Goal: Check status: Check status

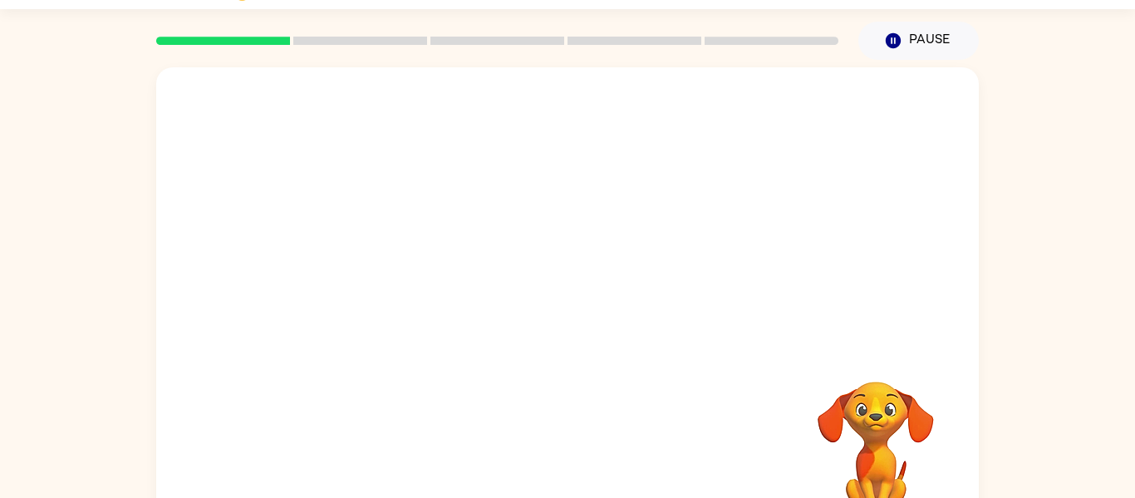
scroll to position [66, 0]
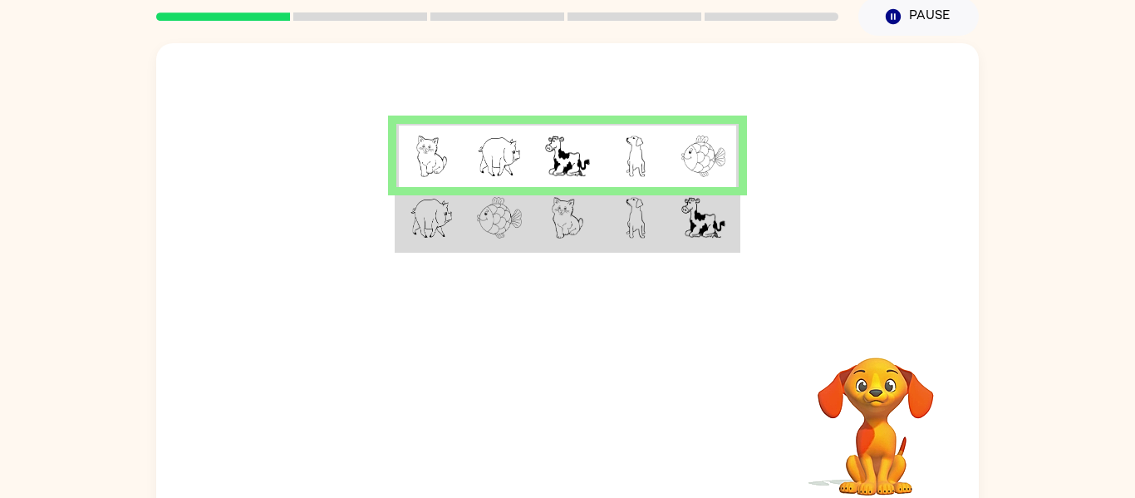
click at [652, 238] on td at bounding box center [635, 219] width 68 height 64
click at [642, 242] on td at bounding box center [635, 219] width 68 height 64
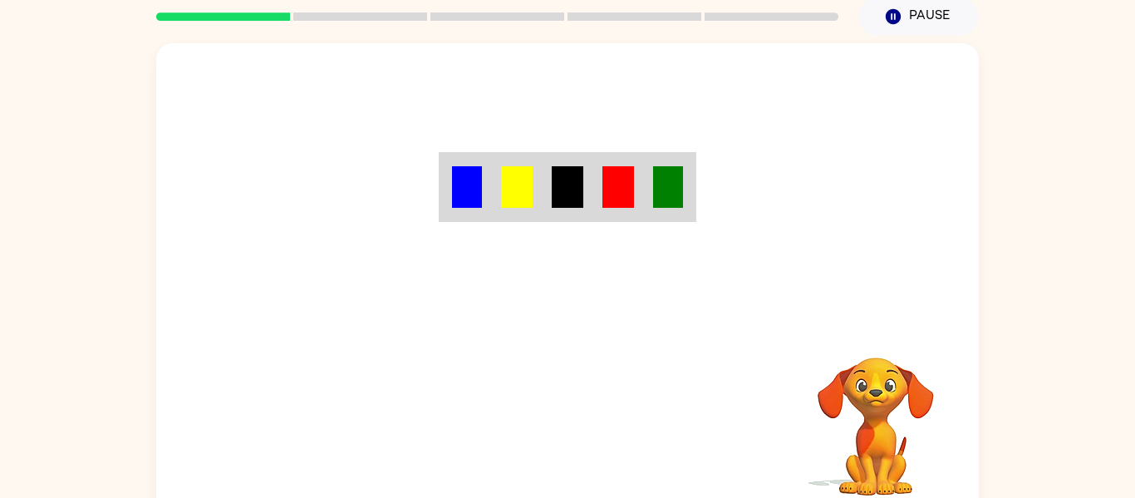
click at [534, 437] on div "Your browser must support playing .mp4 files to use Literably. Please try using…" at bounding box center [567, 280] width 822 height 474
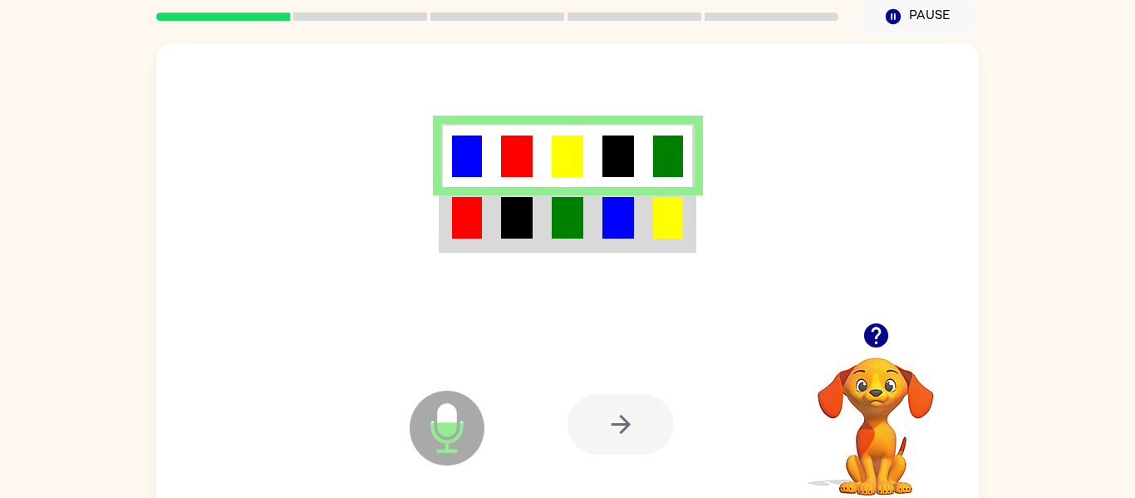
click at [431, 407] on icon at bounding box center [446, 427] width 75 height 75
click at [890, 333] on icon "button" at bounding box center [875, 335] width 29 height 29
click at [565, 217] on img at bounding box center [568, 218] width 32 height 42
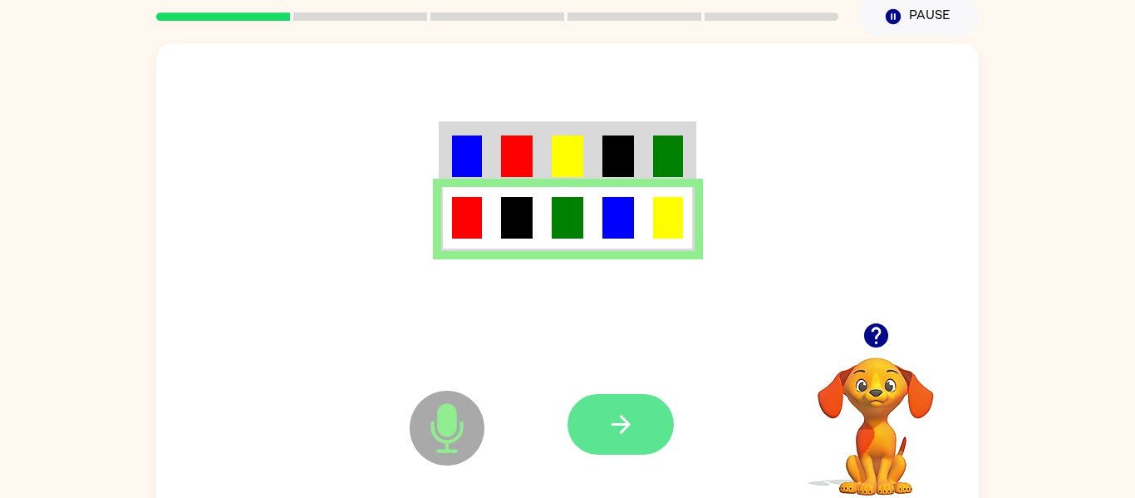
click at [620, 417] on icon "button" at bounding box center [619, 423] width 19 height 19
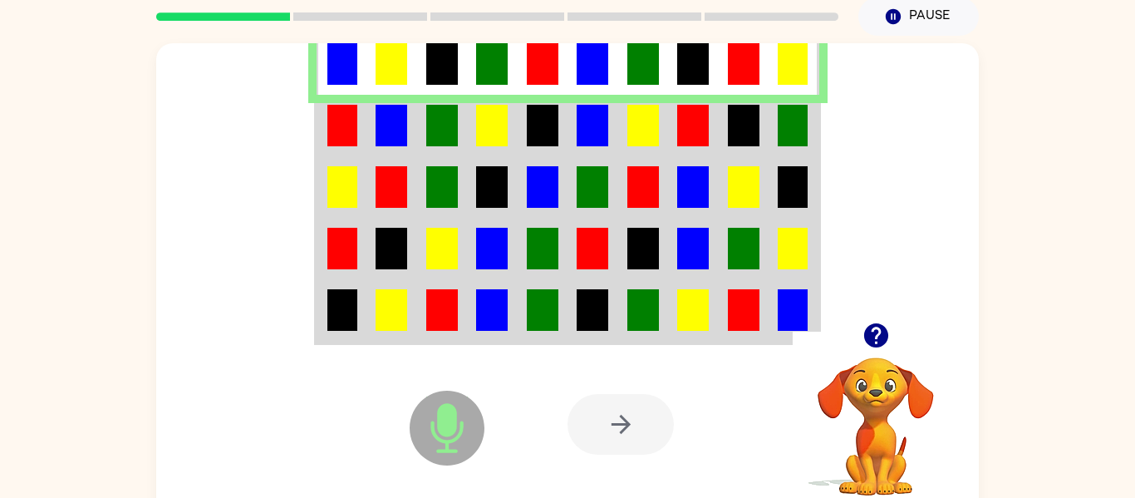
click at [395, 124] on img at bounding box center [391, 126] width 32 height 42
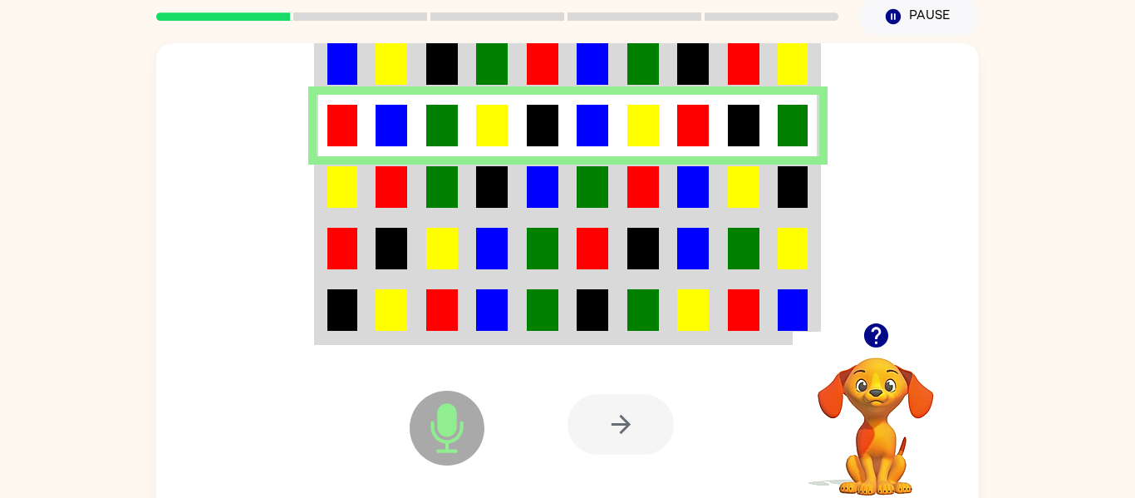
click at [398, 193] on img at bounding box center [391, 187] width 32 height 42
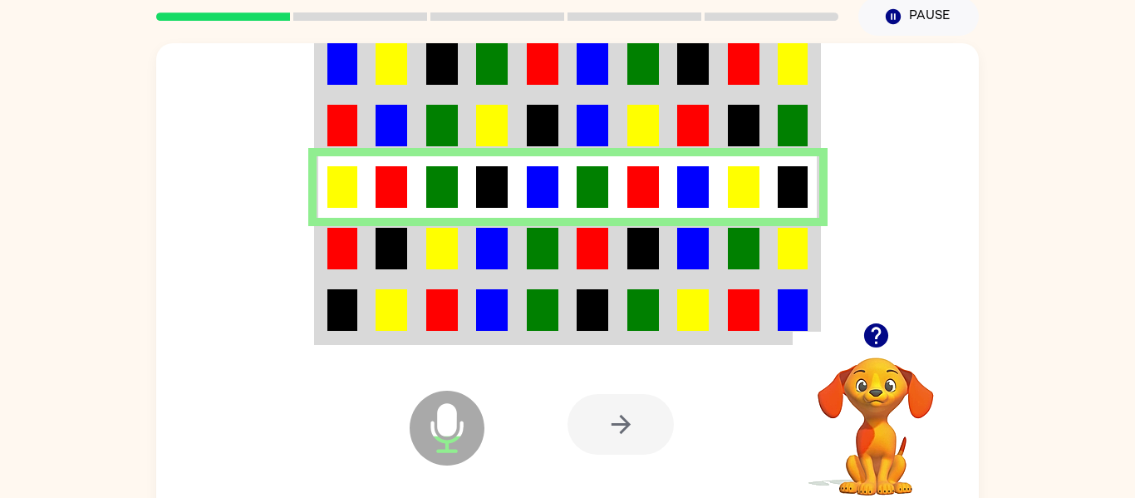
click at [407, 267] on td at bounding box center [391, 248] width 51 height 61
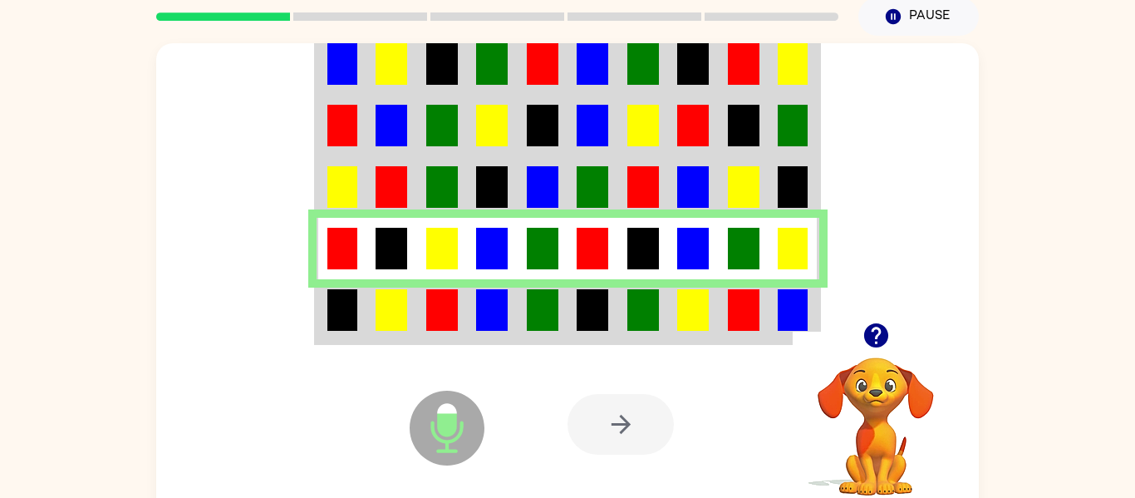
click at [354, 329] on img at bounding box center [342, 310] width 30 height 42
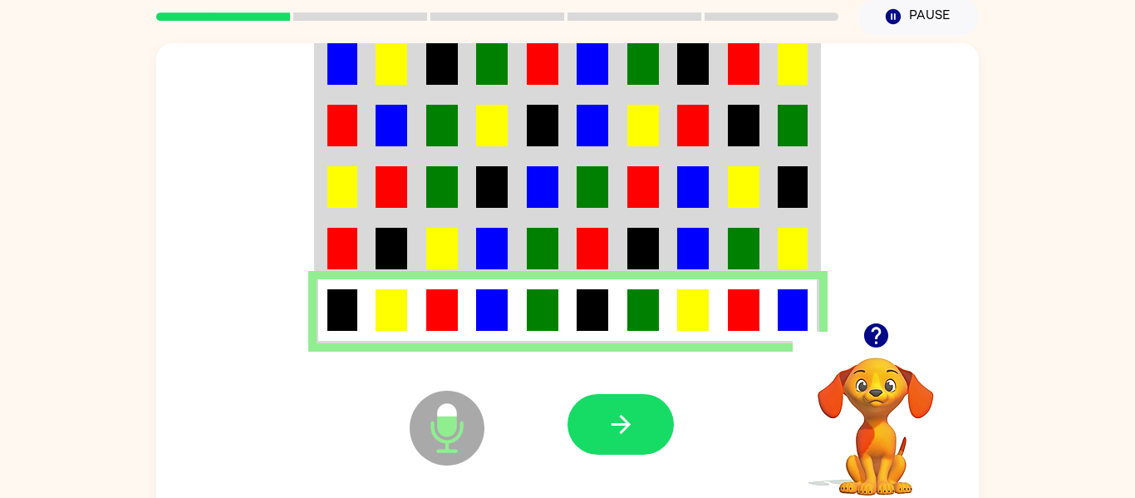
click at [366, 319] on td at bounding box center [391, 311] width 51 height 64
click at [632, 420] on icon "button" at bounding box center [620, 423] width 29 height 29
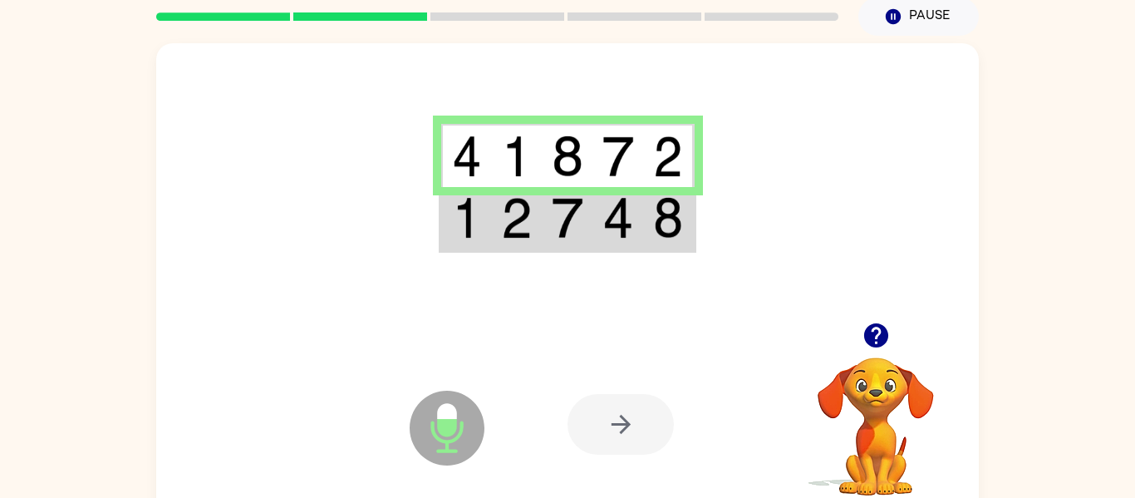
click at [517, 211] on img at bounding box center [517, 218] width 32 height 42
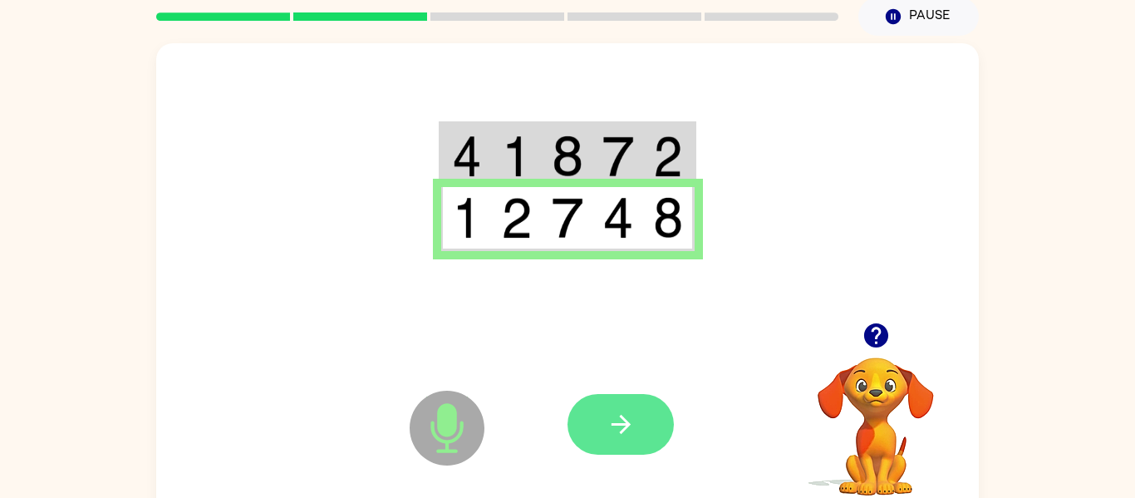
click at [579, 414] on button "button" at bounding box center [620, 424] width 106 height 61
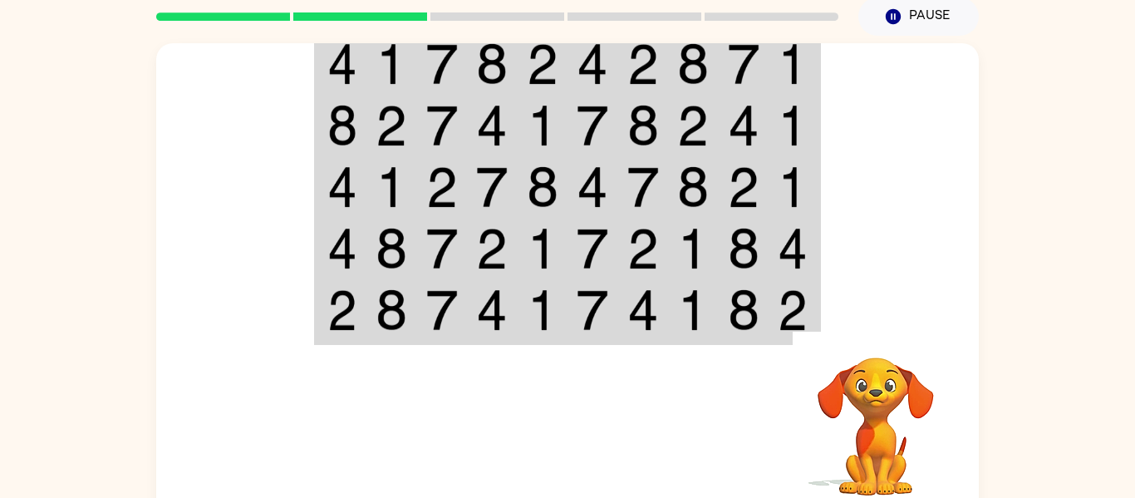
click at [333, 70] on img at bounding box center [342, 64] width 30 height 42
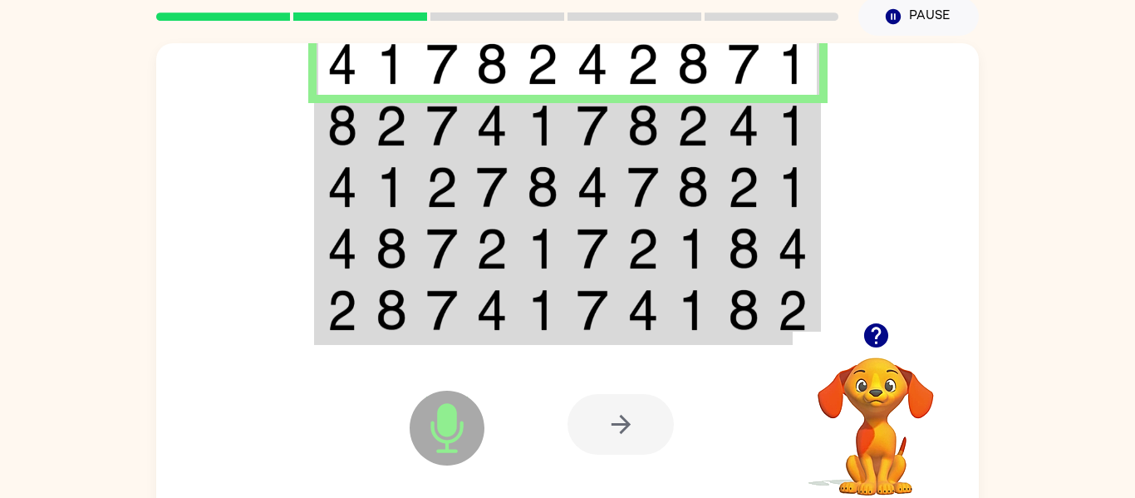
click at [613, 130] on td at bounding box center [592, 125] width 51 height 61
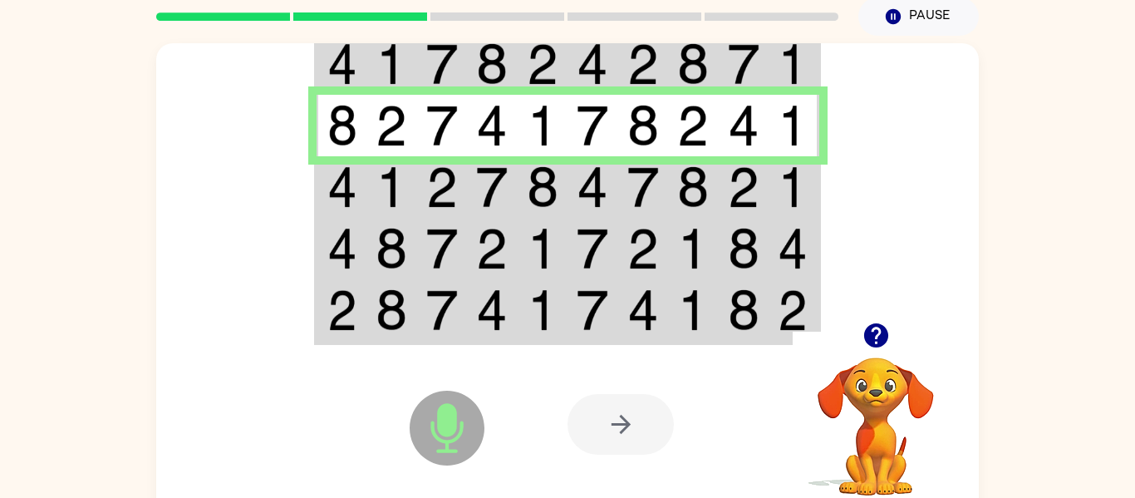
click at [378, 199] on img at bounding box center [391, 187] width 32 height 42
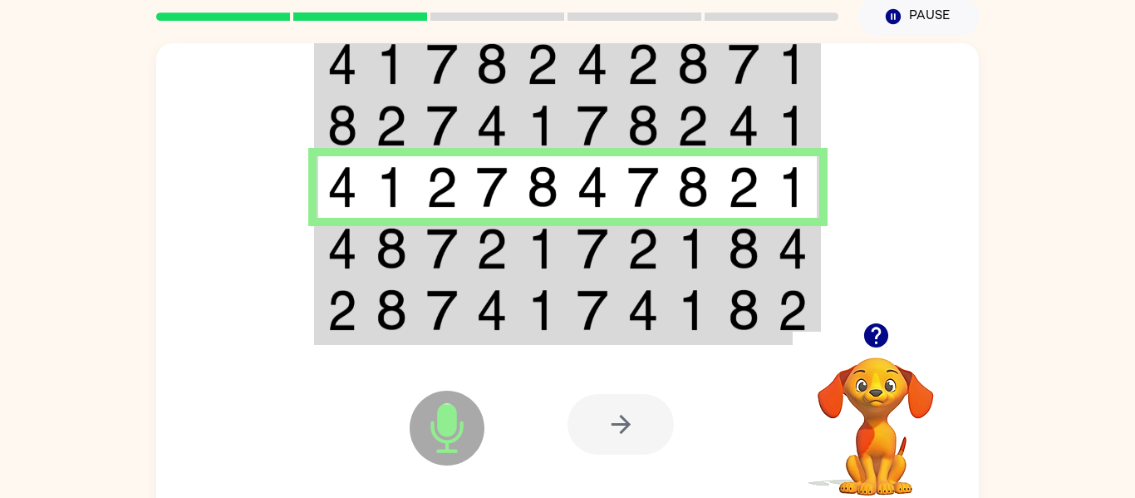
click at [351, 241] on img at bounding box center [342, 249] width 30 height 42
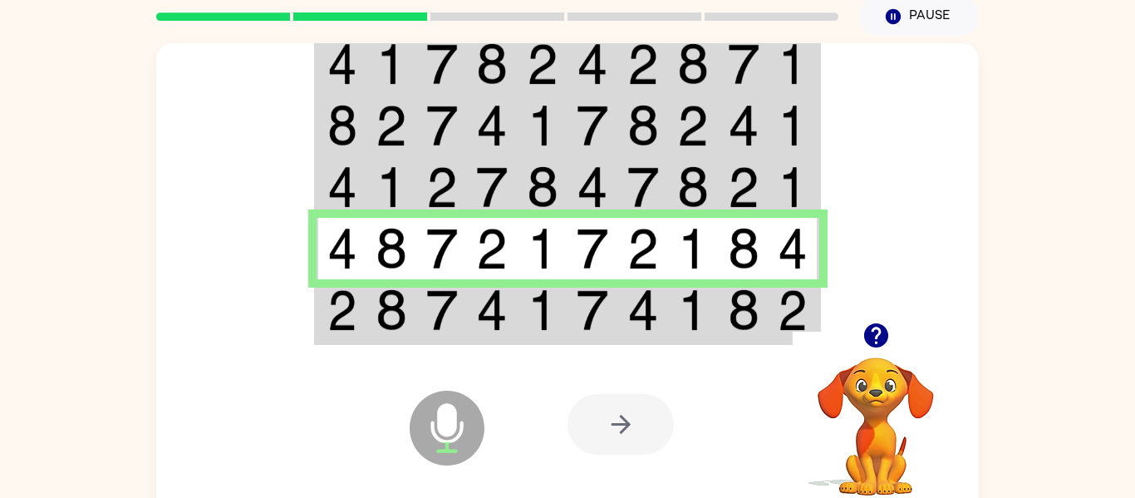
click at [360, 311] on td at bounding box center [341, 311] width 51 height 64
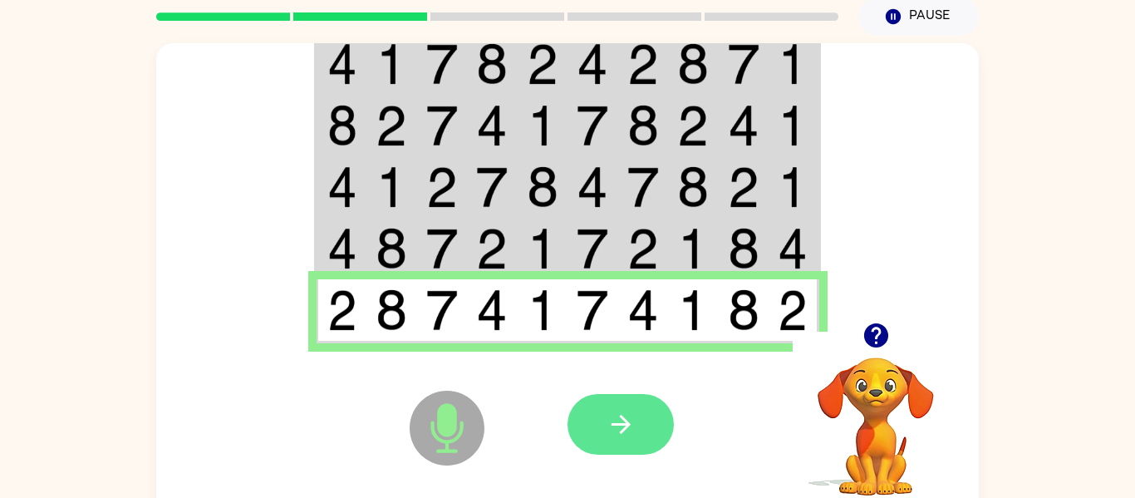
click at [631, 401] on button "button" at bounding box center [620, 424] width 106 height 61
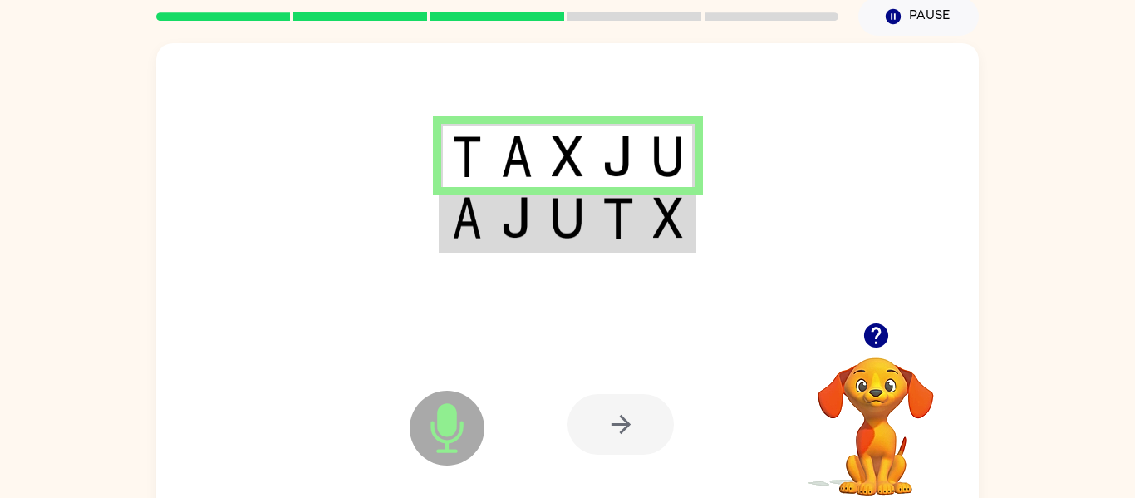
click at [664, 218] on img at bounding box center [668, 218] width 30 height 42
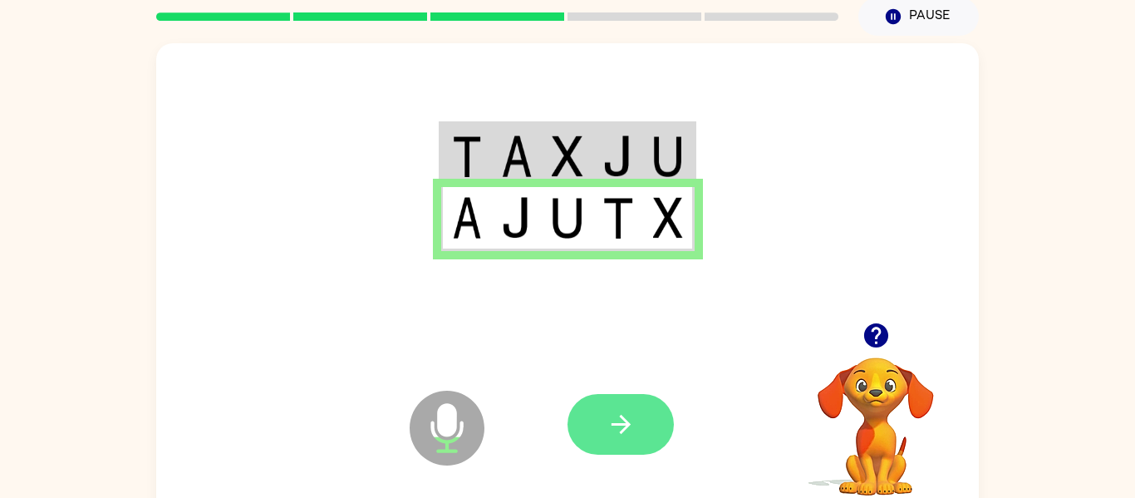
click at [651, 422] on button "button" at bounding box center [620, 424] width 106 height 61
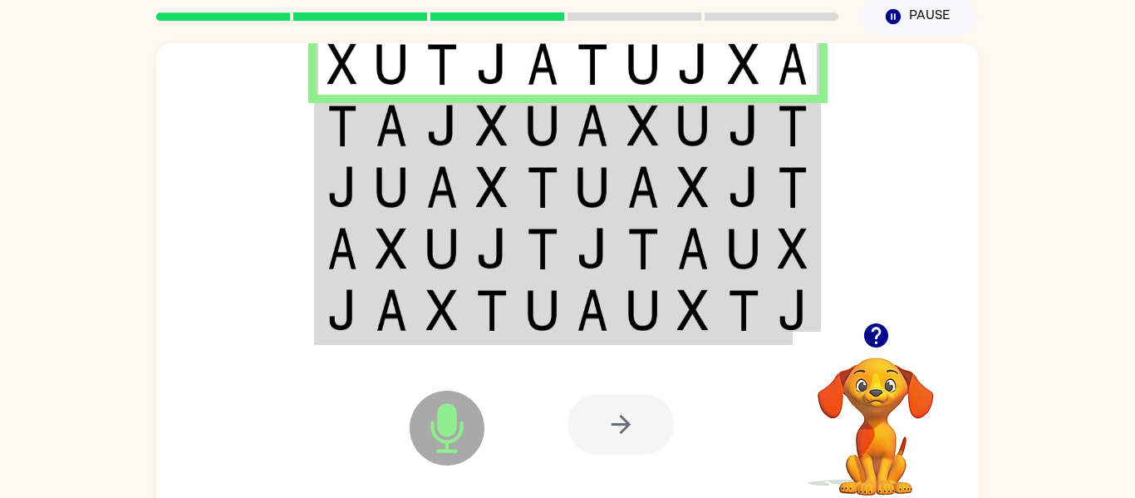
click at [331, 125] on img at bounding box center [342, 126] width 30 height 42
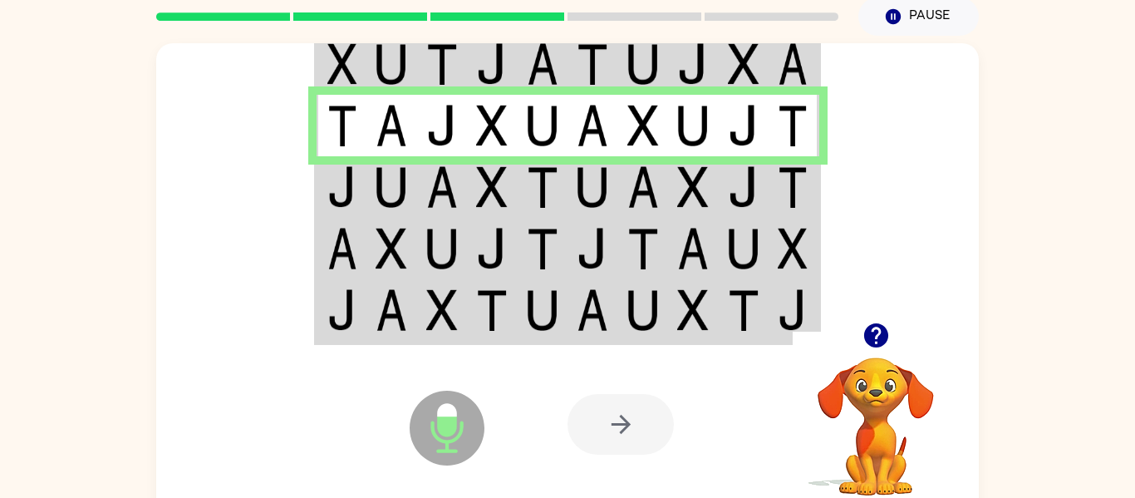
click at [360, 201] on td at bounding box center [341, 186] width 51 height 61
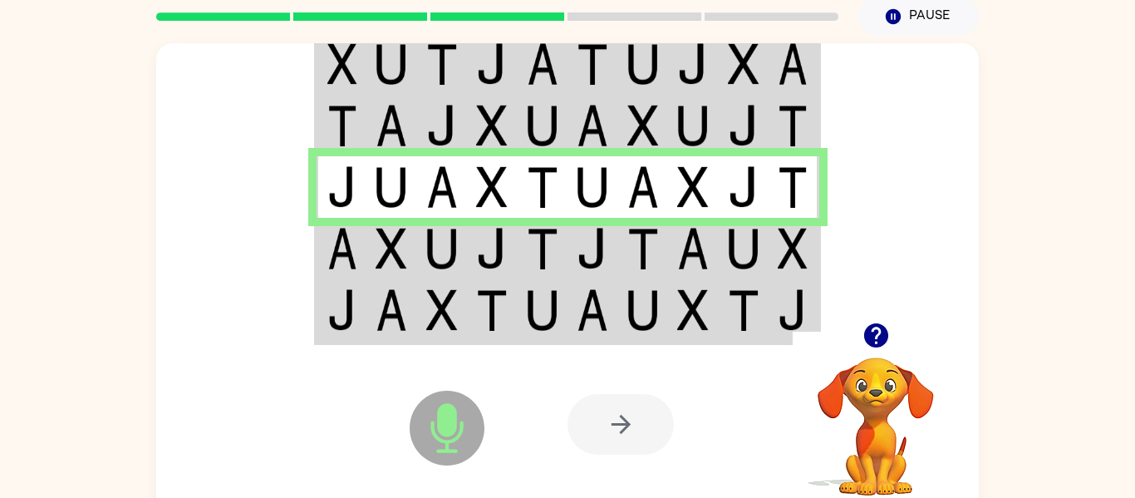
click at [354, 243] on img at bounding box center [342, 249] width 30 height 42
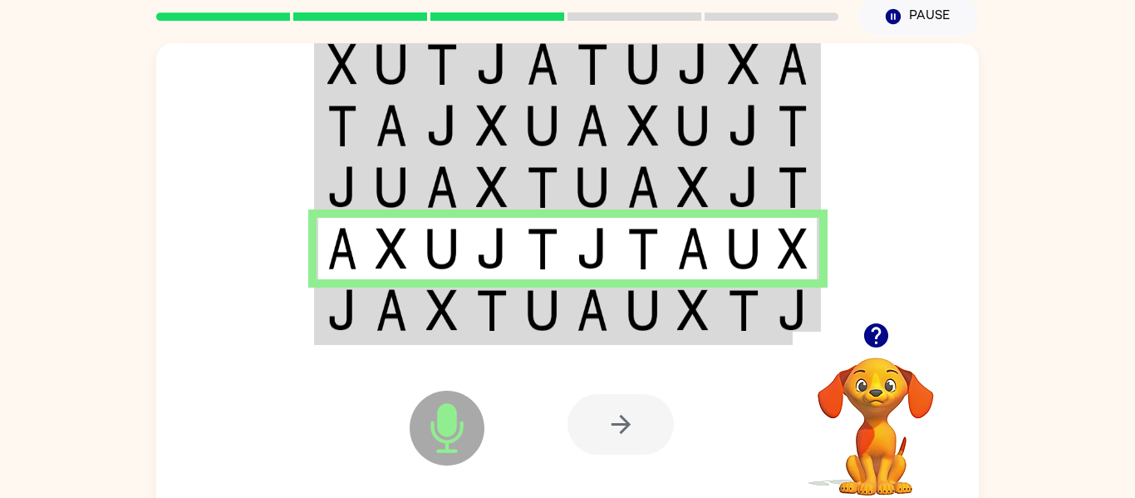
click at [483, 296] on img at bounding box center [492, 310] width 32 height 42
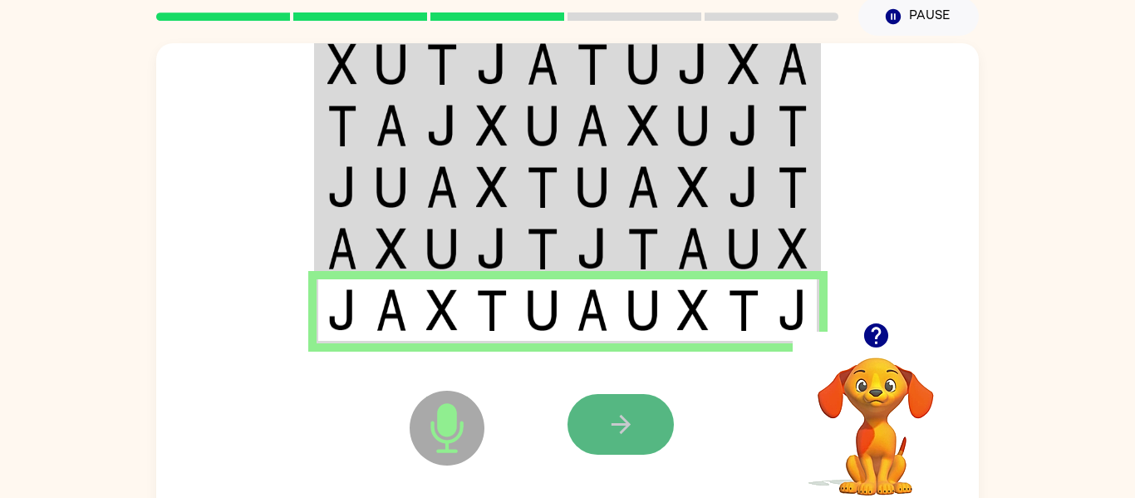
click at [585, 402] on button "button" at bounding box center [620, 424] width 106 height 61
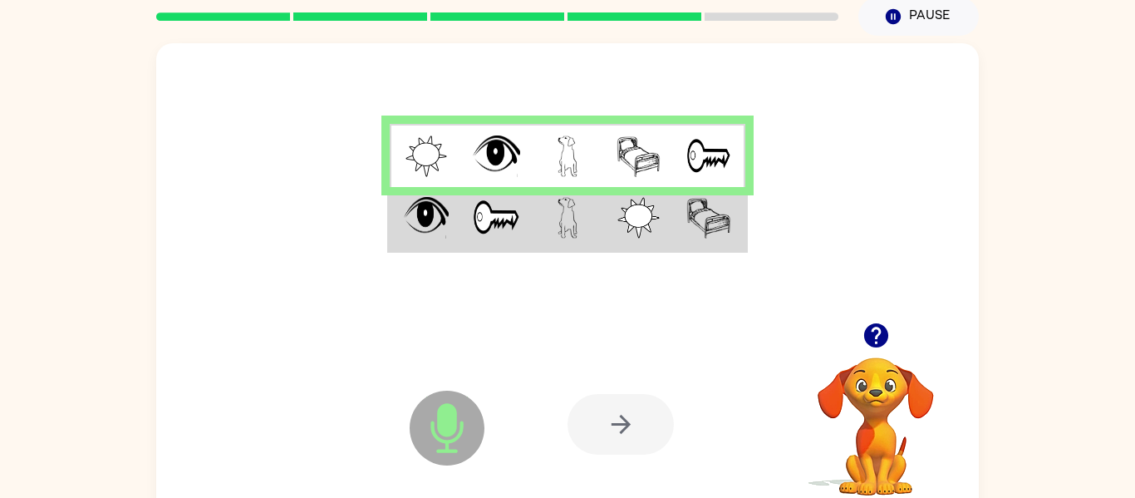
click at [604, 221] on td at bounding box center [638, 219] width 71 height 64
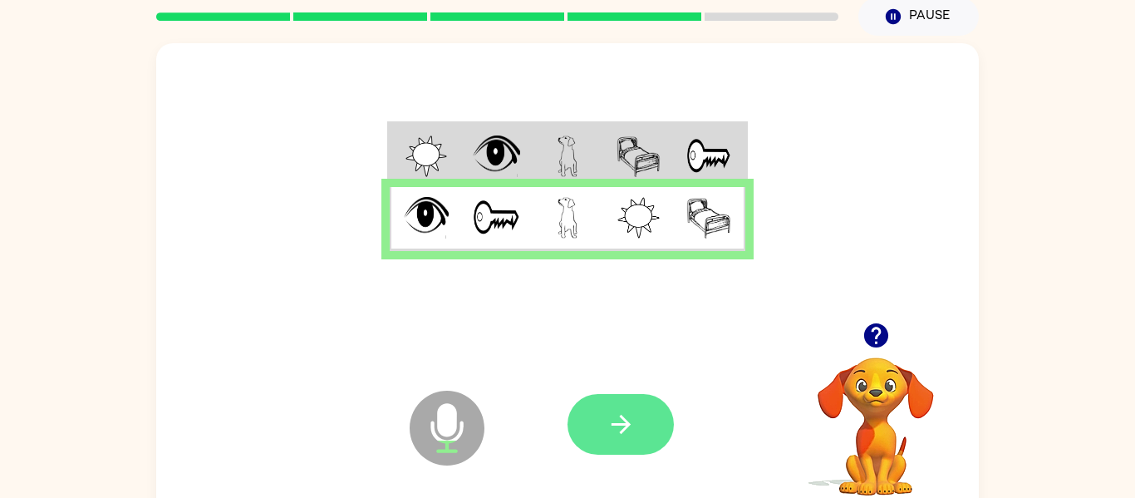
click at [586, 425] on button "button" at bounding box center [620, 424] width 106 height 61
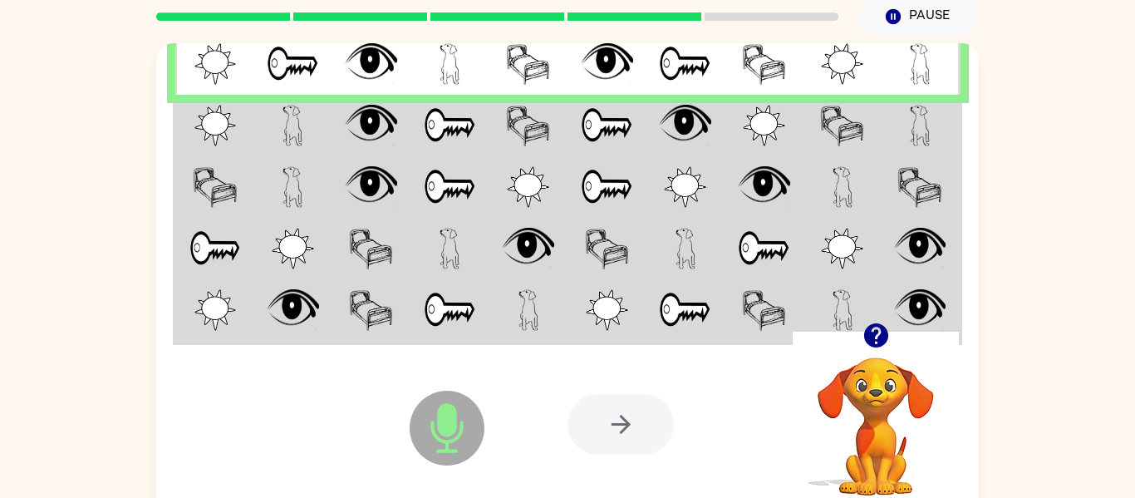
click at [500, 141] on td at bounding box center [528, 125] width 79 height 61
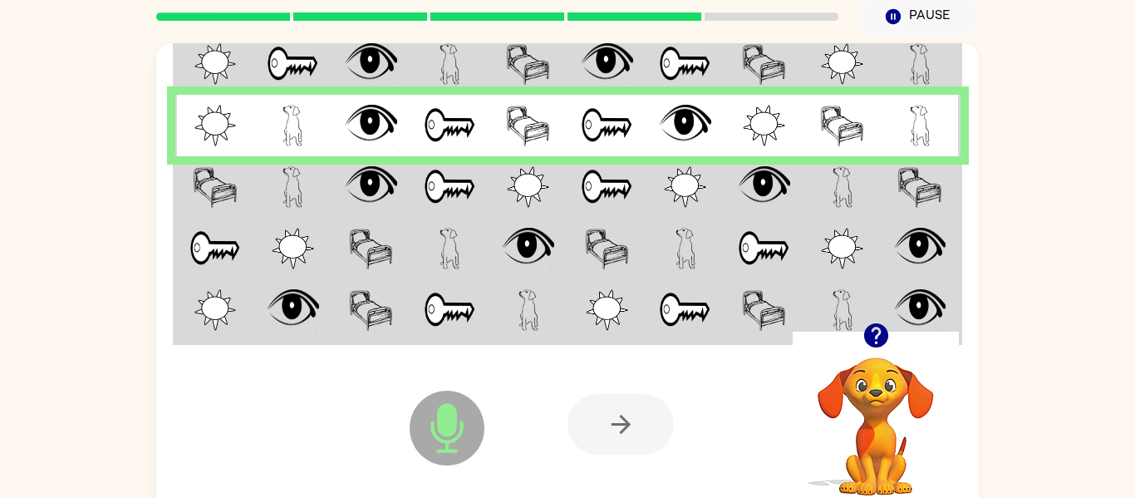
click at [485, 169] on td at bounding box center [449, 186] width 79 height 61
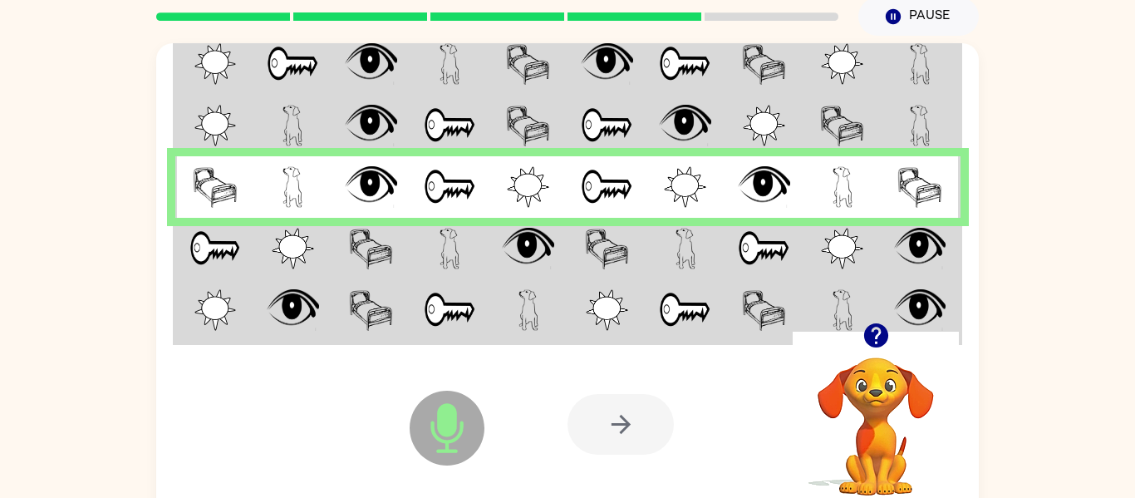
click at [244, 247] on td at bounding box center [214, 248] width 79 height 61
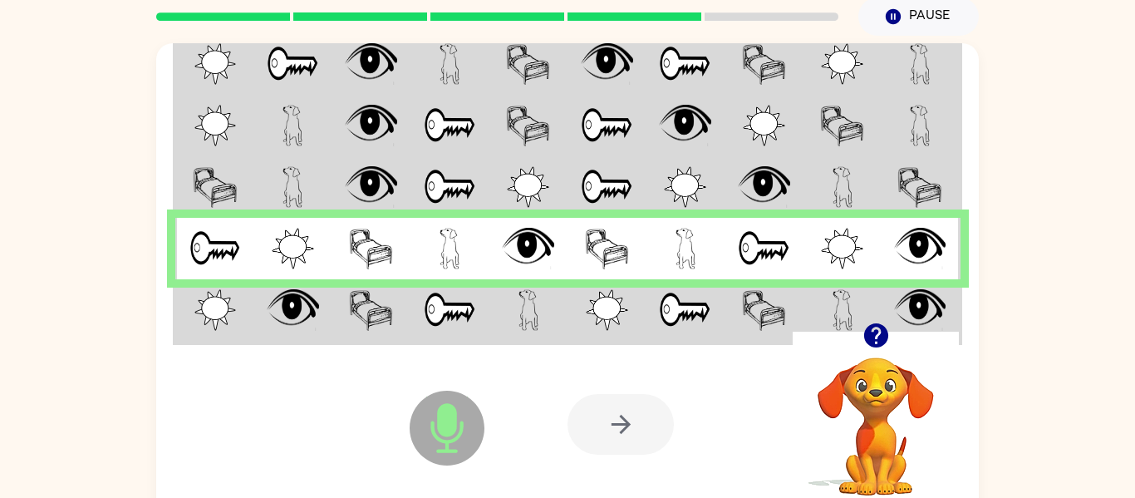
click at [674, 301] on img at bounding box center [685, 310] width 52 height 42
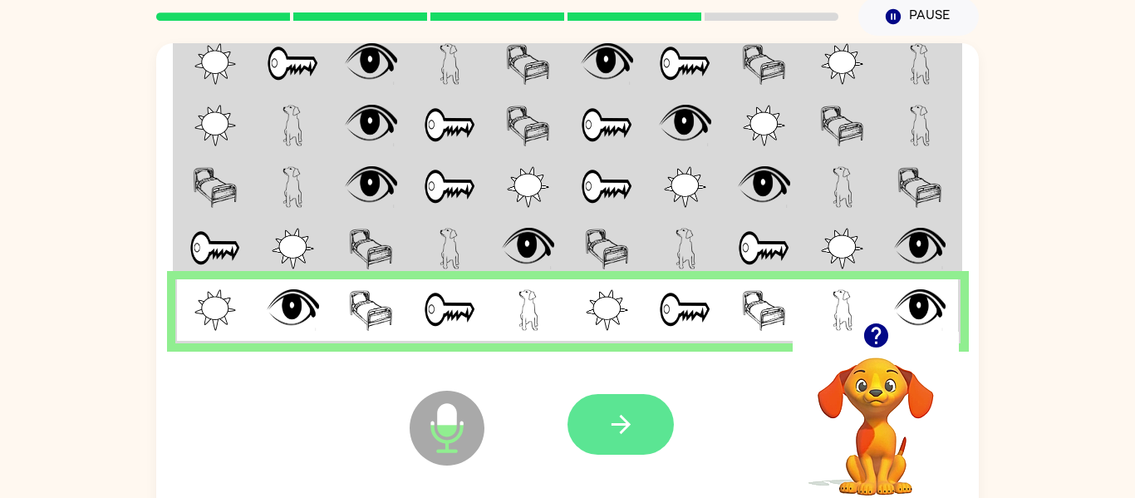
click at [606, 415] on icon "button" at bounding box center [620, 423] width 29 height 29
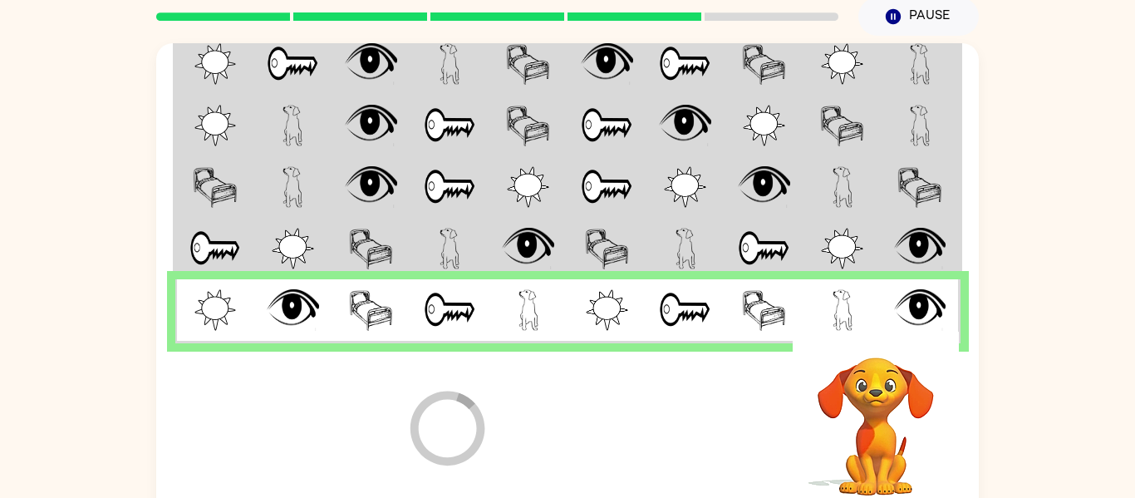
scroll to position [51, 0]
